Goal: Transaction & Acquisition: Purchase product/service

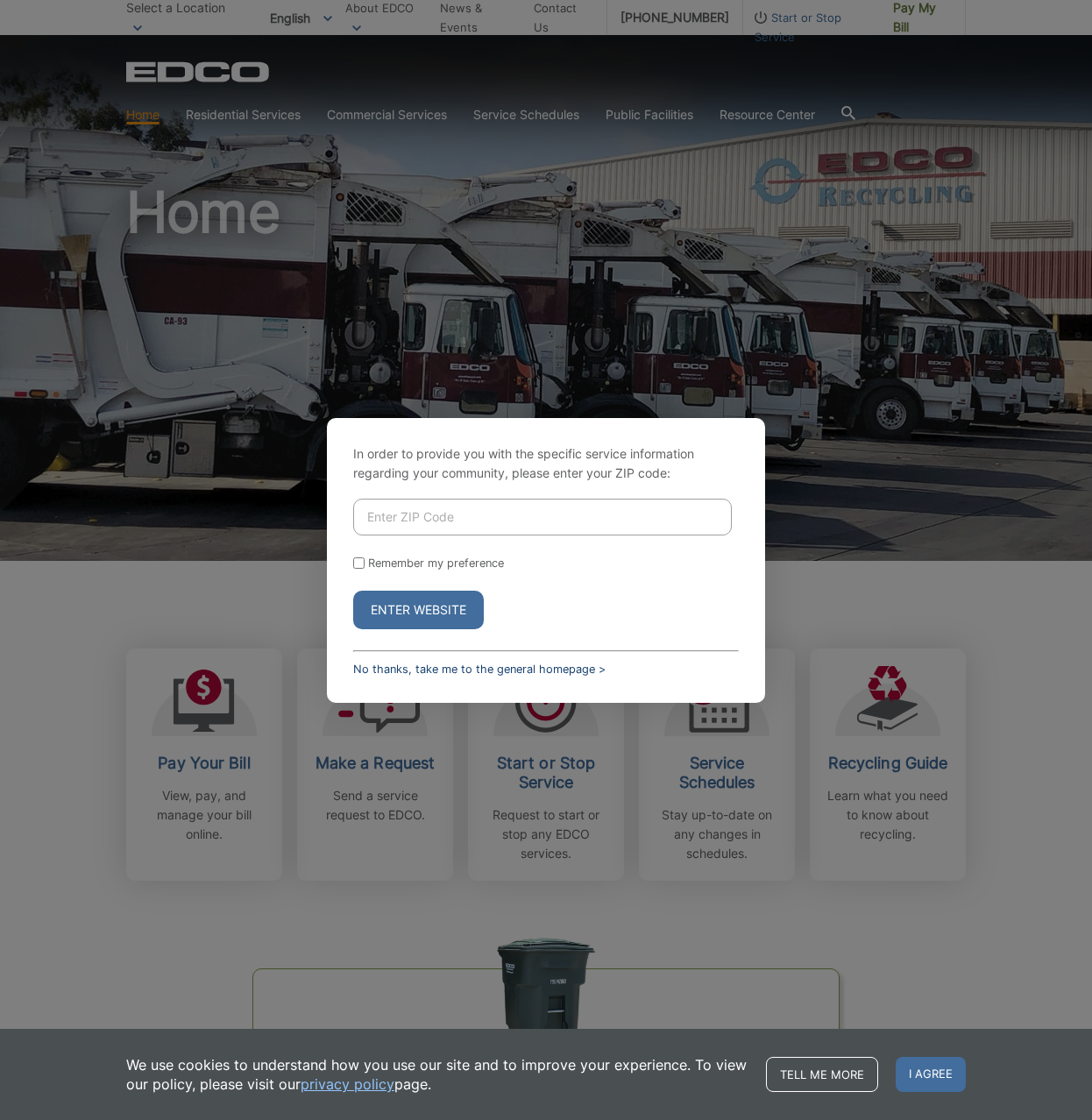
click at [471, 667] on link "No thanks, take me to the general homepage >" at bounding box center [479, 668] width 252 height 13
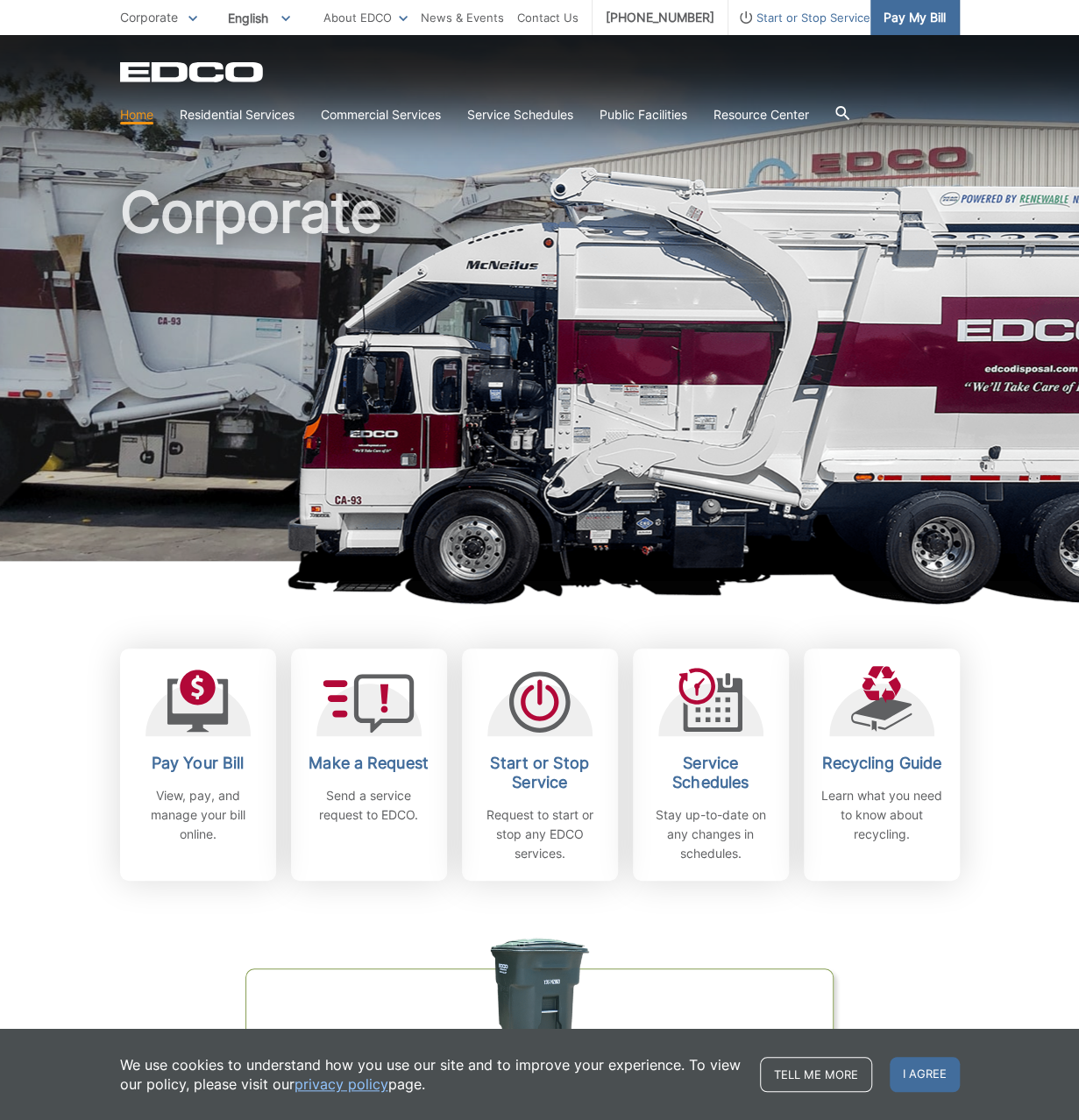
click at [923, 15] on span "Pay My Bill" at bounding box center [914, 17] width 62 height 19
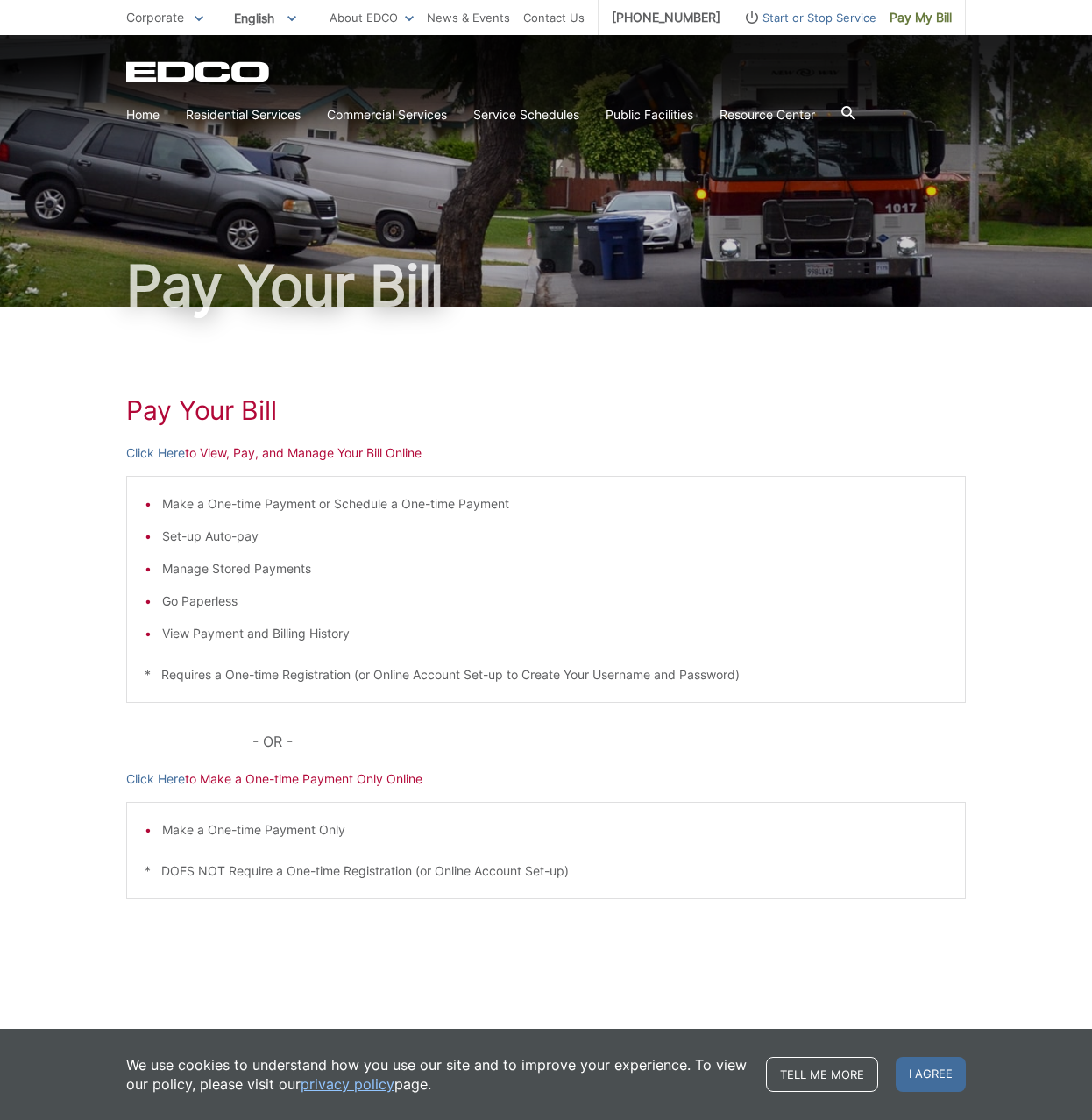
click at [158, 767] on div "Pay Your Bill Click Here to View, Pay, and Manage Your Bill Online Make a One-t…" at bounding box center [546, 660] width 840 height 706
click at [159, 776] on link "Click Here" at bounding box center [156, 778] width 59 height 19
